Goal: Task Accomplishment & Management: Manage account settings

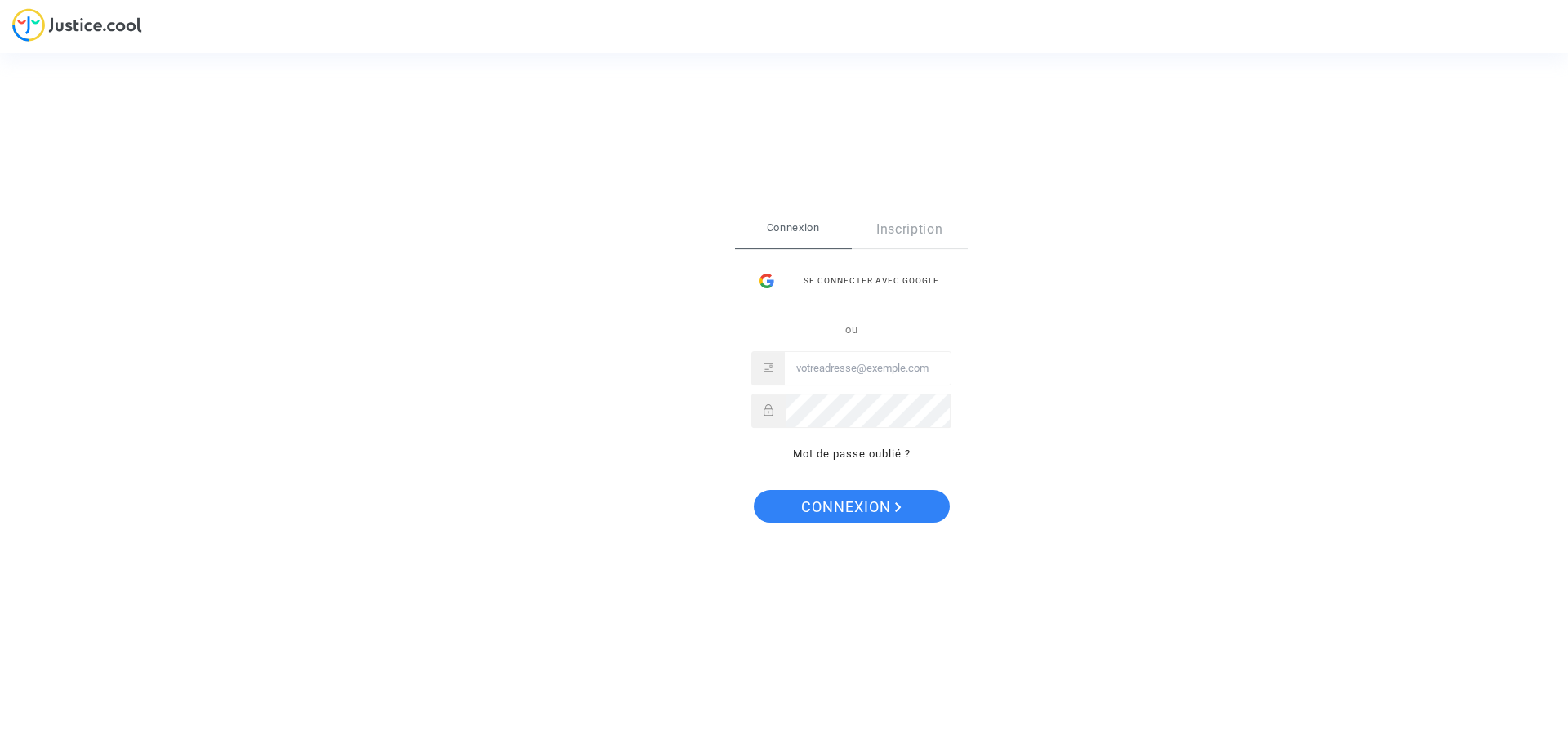
click at [786, 222] on span "Connexion" at bounding box center [794, 227] width 117 height 34
click at [838, 505] on span "Connexion" at bounding box center [851, 506] width 100 height 34
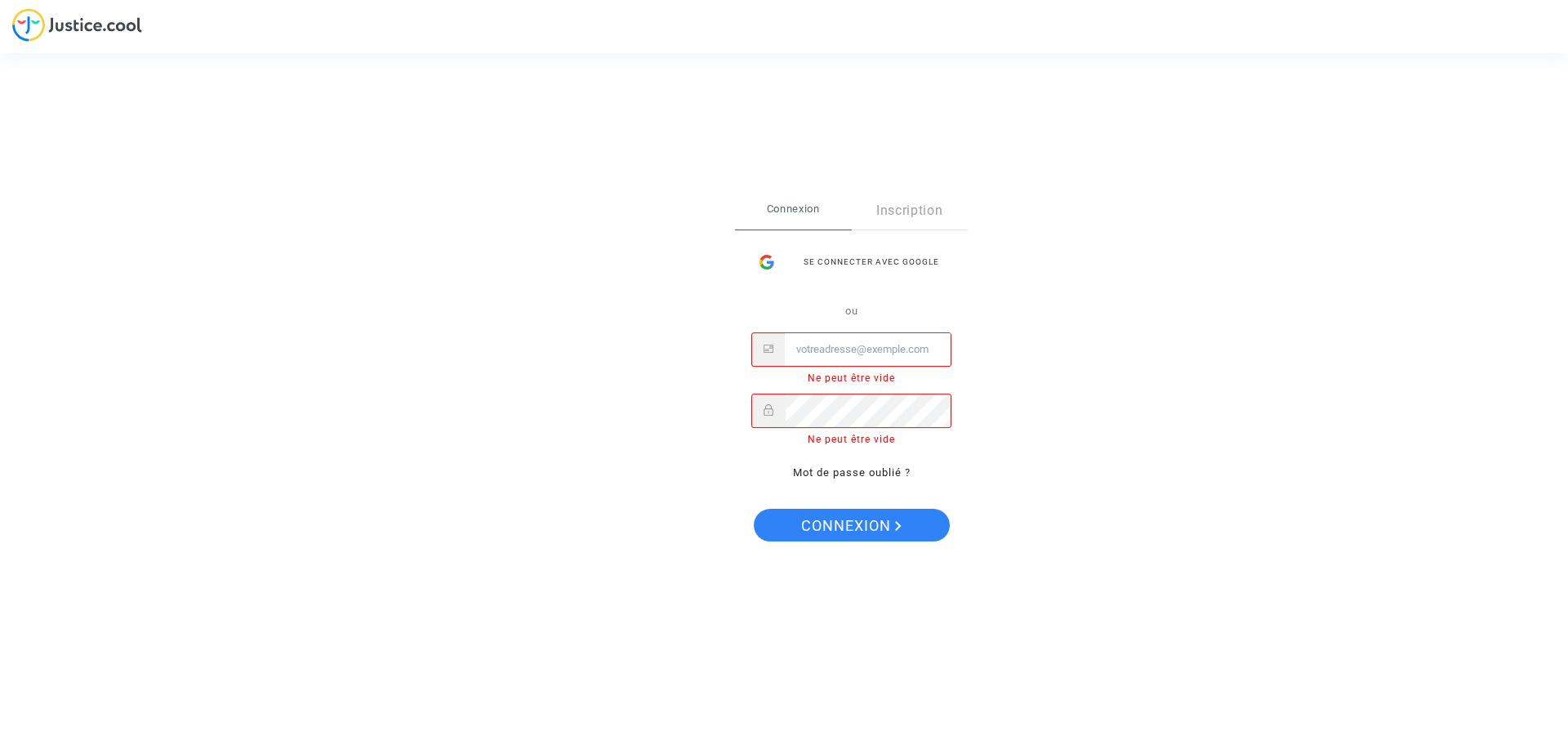
click at [837, 347] on input "Email" at bounding box center [868, 350] width 166 height 33
type input "contact@btpexport.com"
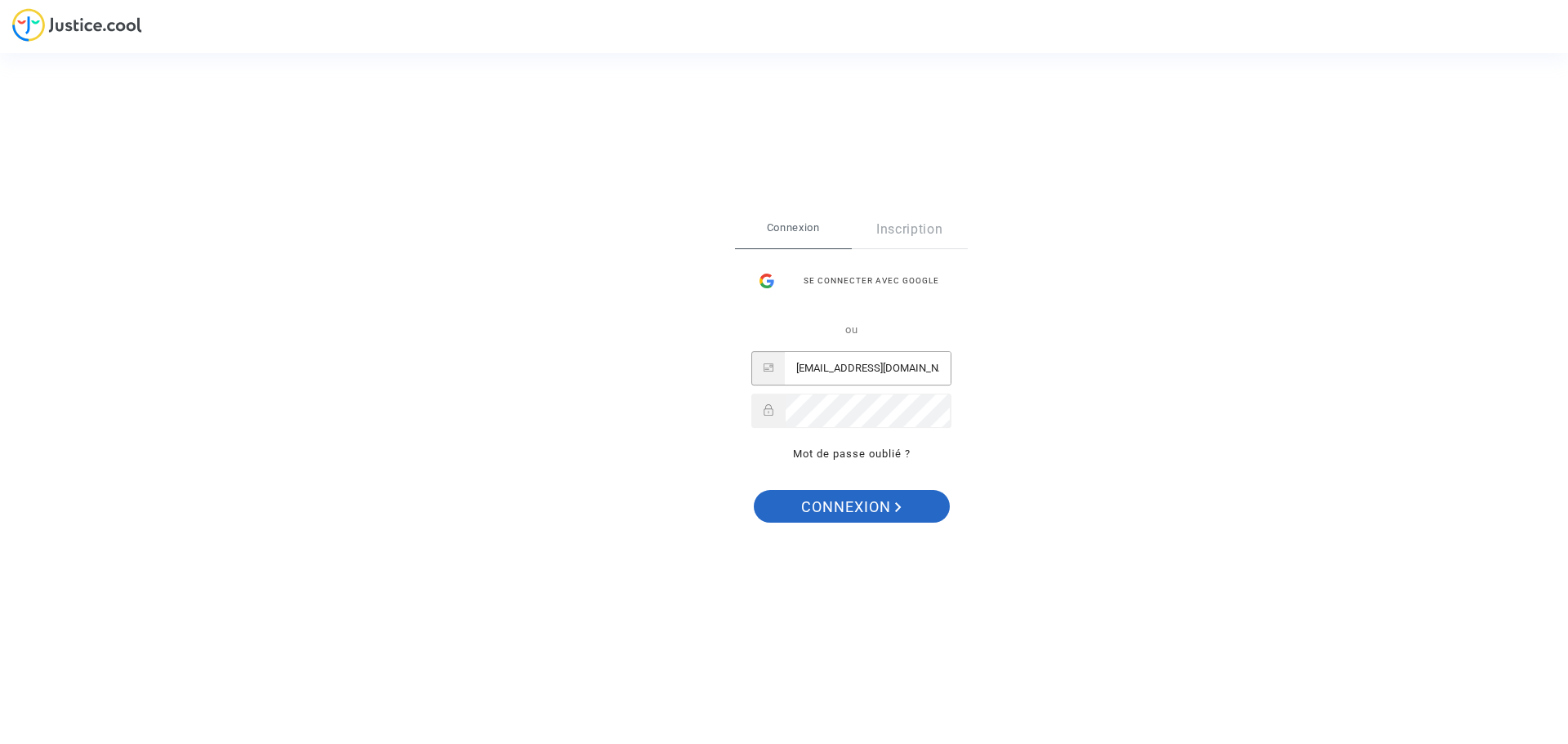
click at [821, 505] on span "Connexion" at bounding box center [851, 506] width 100 height 34
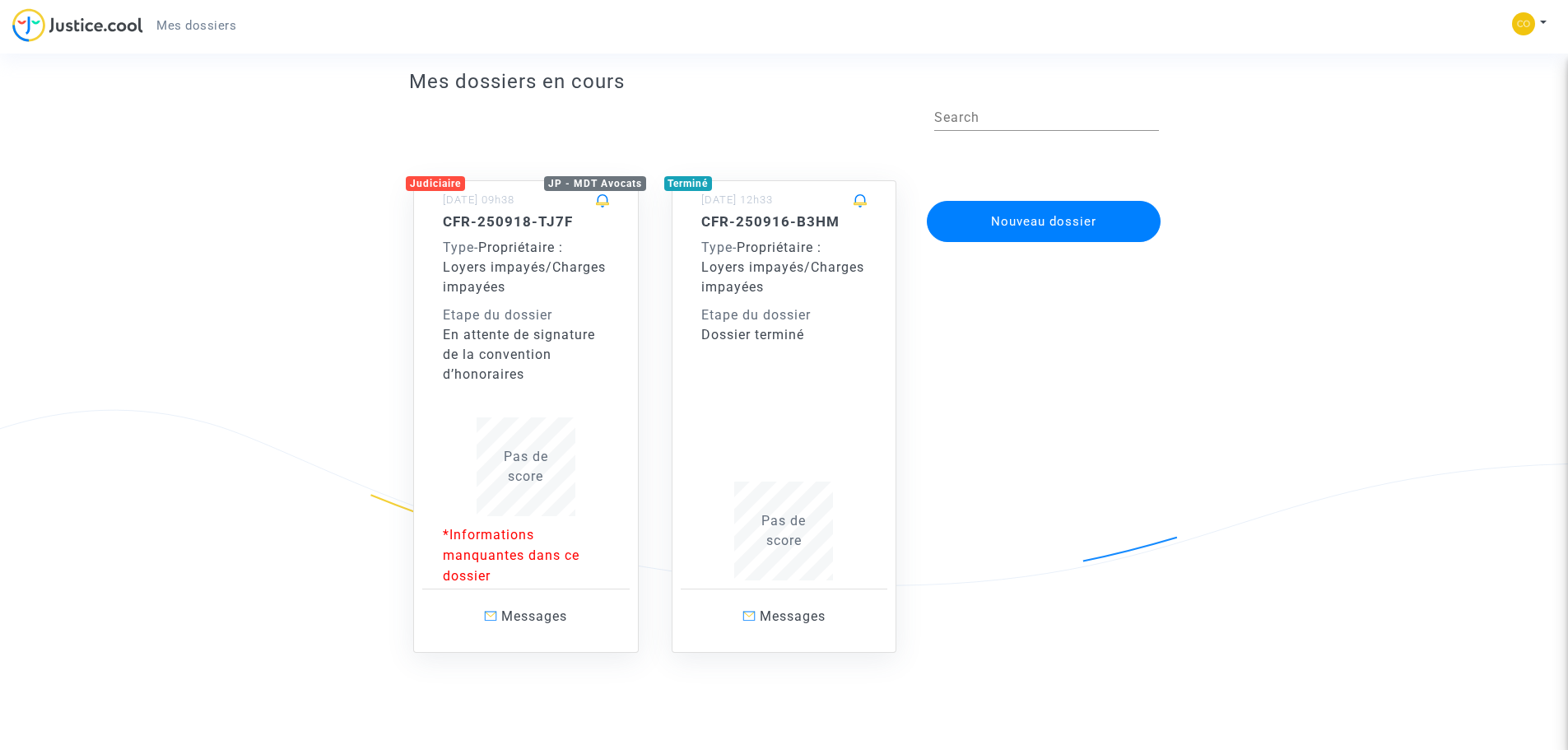
scroll to position [51, 0]
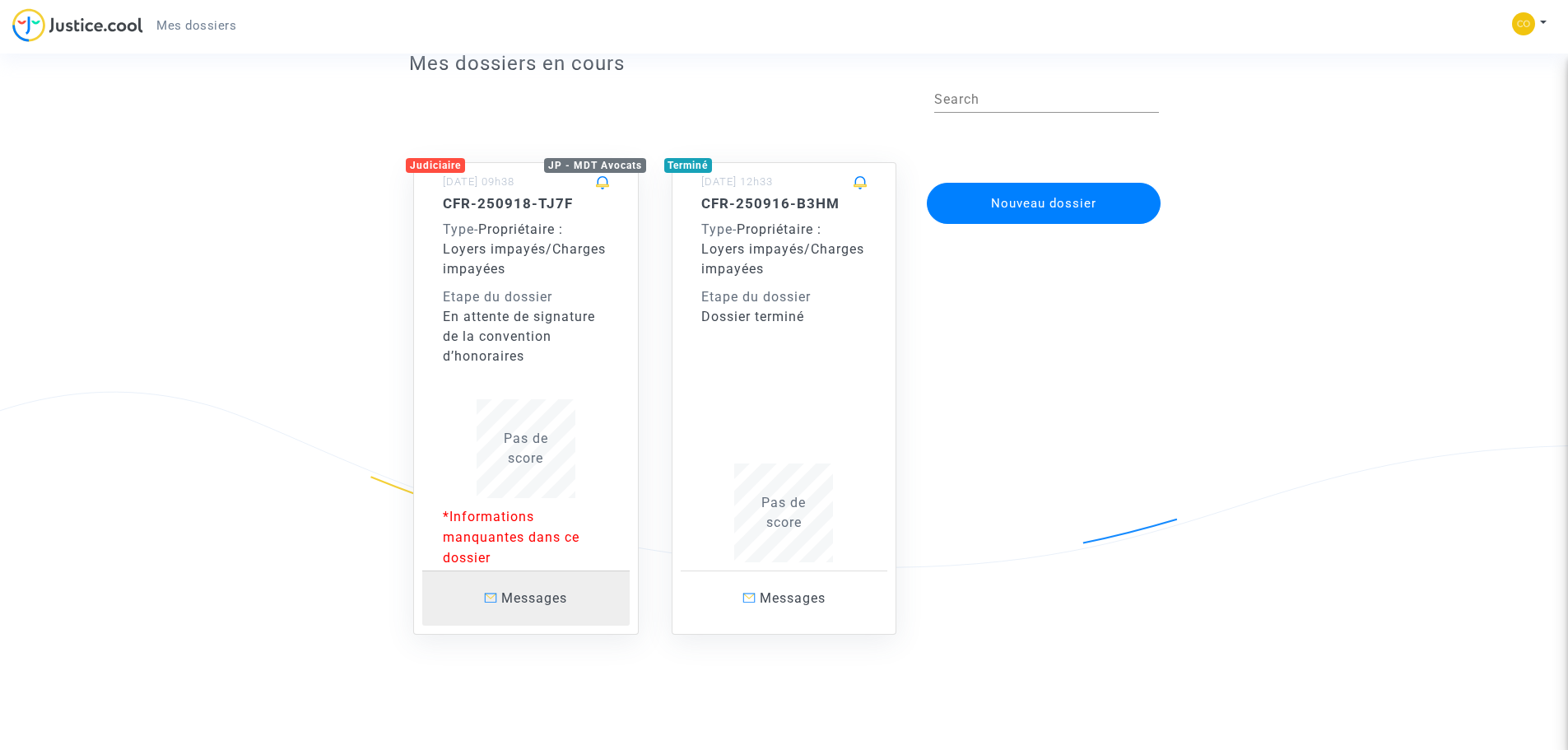
click at [529, 606] on span "Messages" at bounding box center [534, 598] width 66 height 16
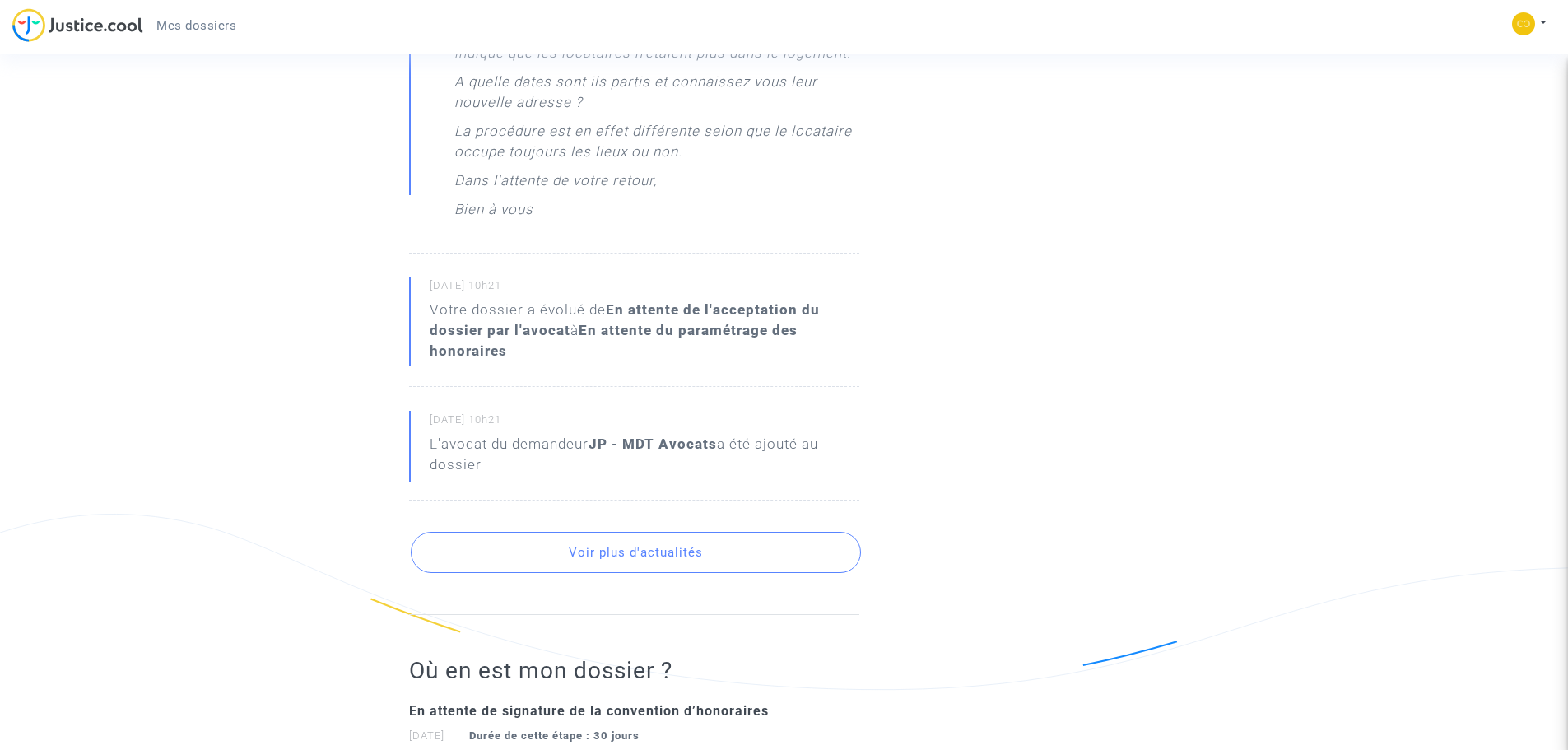
scroll to position [783, 0]
